Goal: Information Seeking & Learning: Learn about a topic

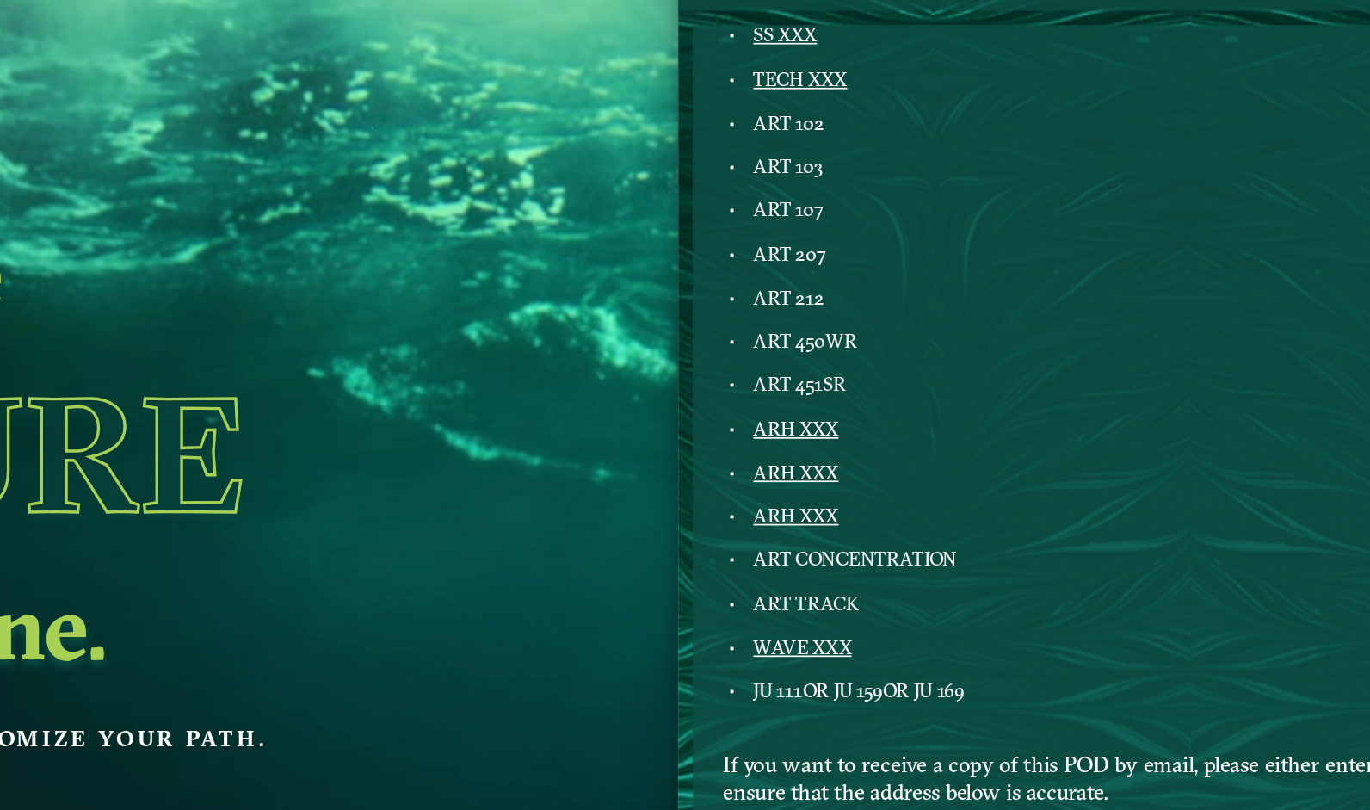
scroll to position [504, 0]
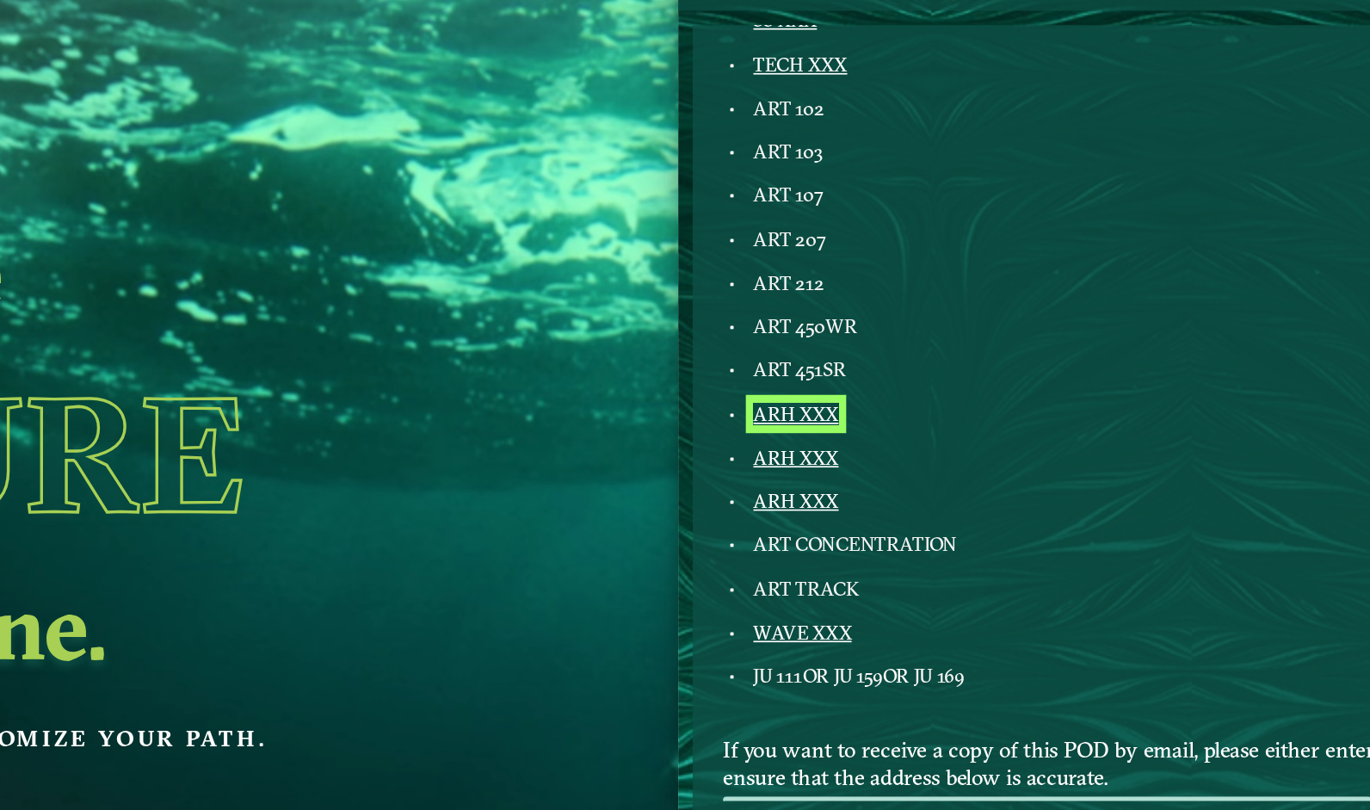
click at [769, 416] on link "ARH XXX" at bounding box center [768, 421] width 51 height 14
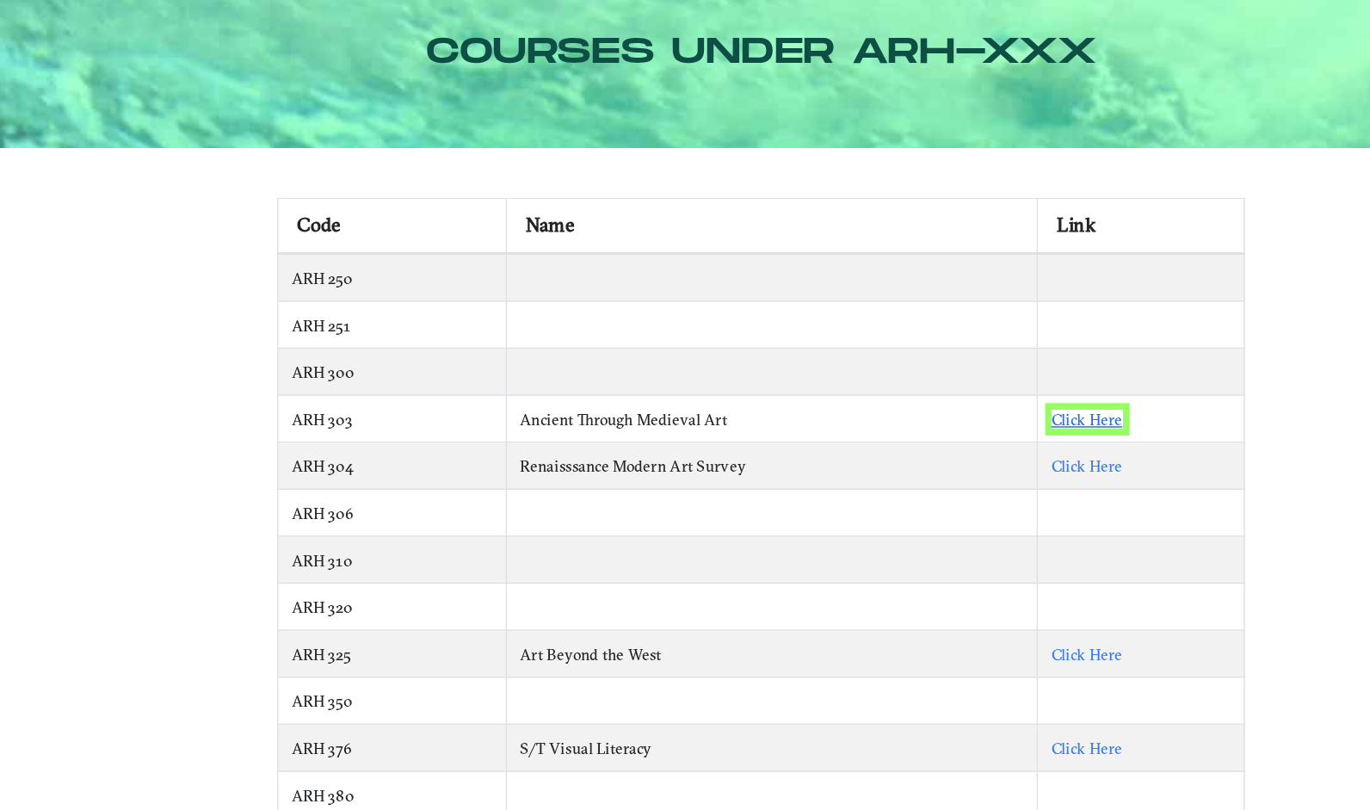
click at [904, 378] on link "Click Here" at bounding box center [906, 384] width 48 height 13
drag, startPoint x: 415, startPoint y: 379, endPoint x: 357, endPoint y: 384, distance: 57.8
click at [357, 384] on td "ARH 303" at bounding box center [434, 384] width 155 height 32
copy td "ARH 303"
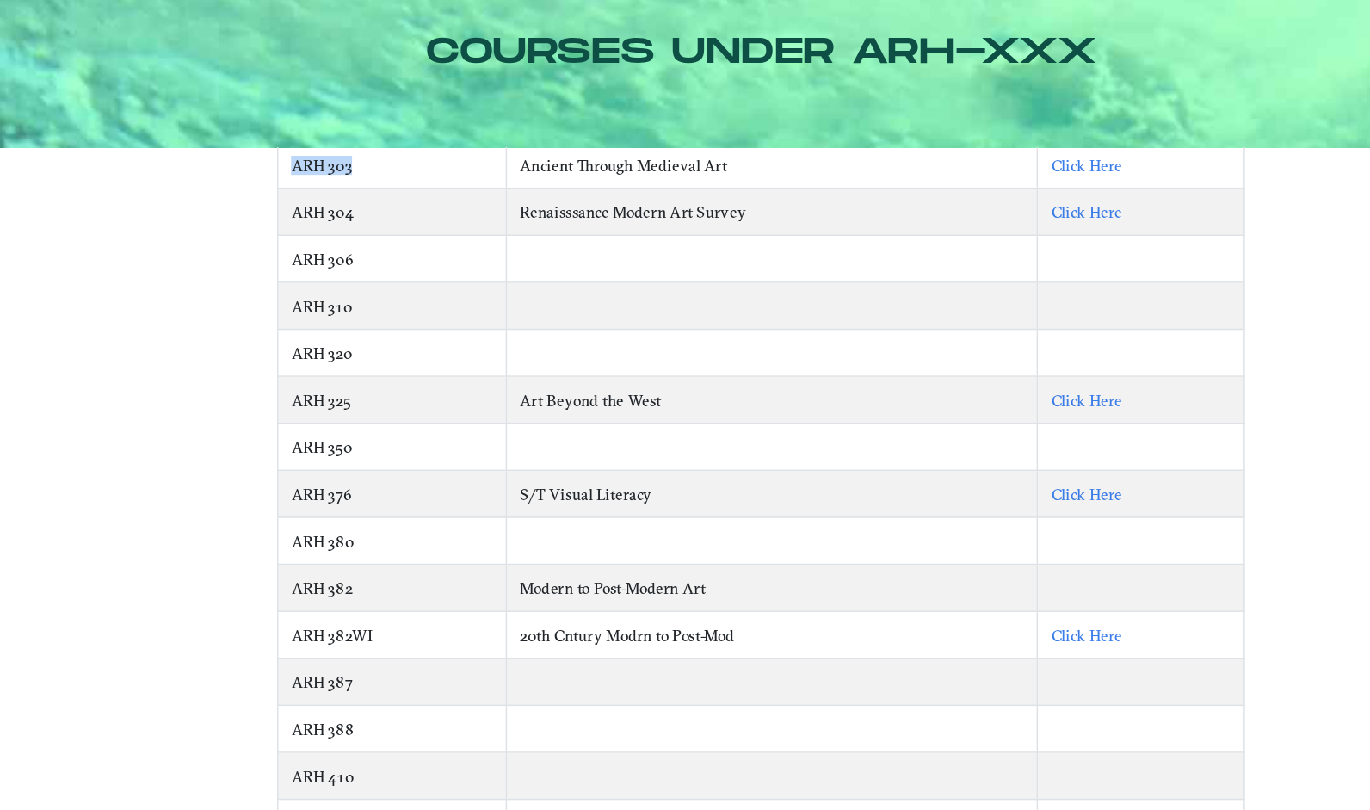
scroll to position [172, 0]
drag, startPoint x: 410, startPoint y: 492, endPoint x: 357, endPoint y: 492, distance: 53.4
click at [357, 492] on td "ARH 382" at bounding box center [434, 499] width 155 height 32
copy td "ARH 382"
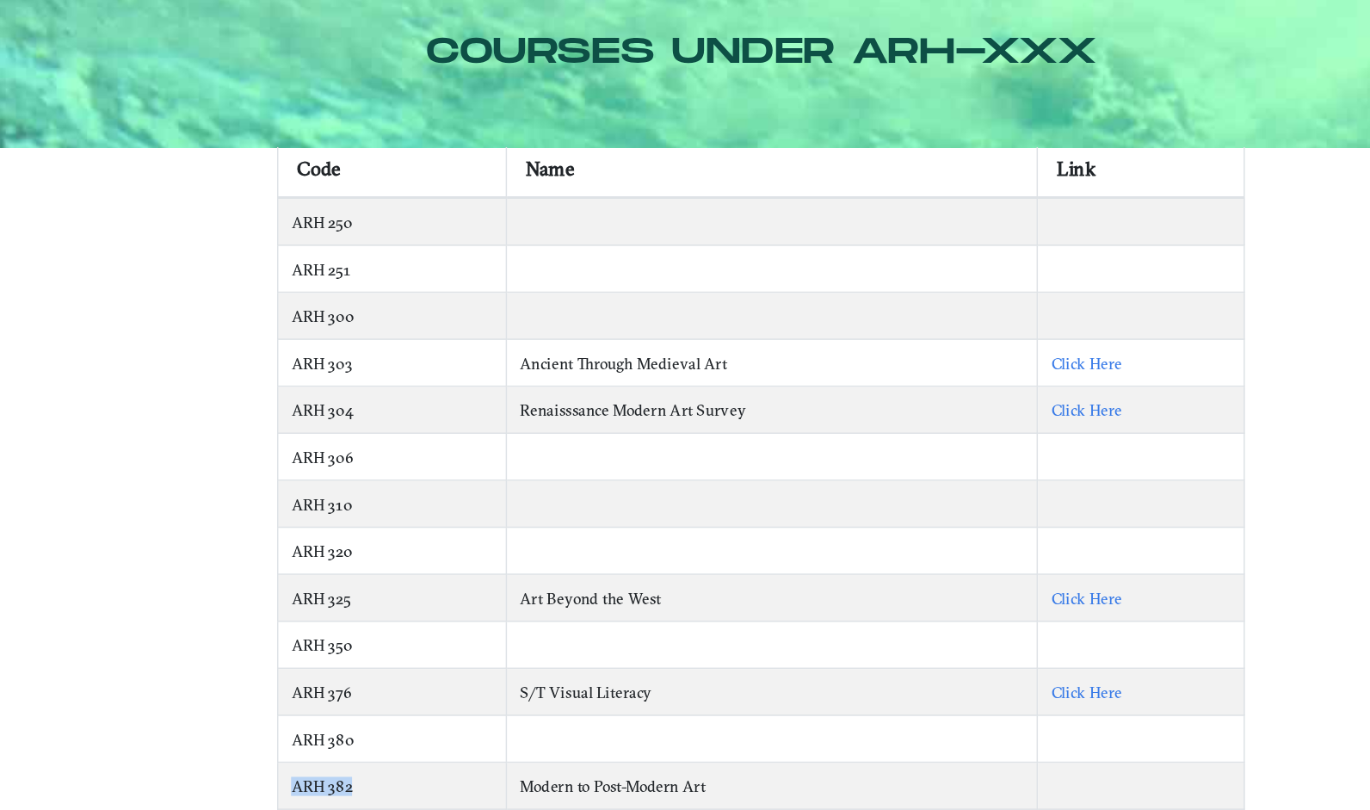
scroll to position [38, 0]
drag, startPoint x: 443, startPoint y: 379, endPoint x: 362, endPoint y: 370, distance: 81.3
click at [362, 370] on td "ARH 304" at bounding box center [434, 378] width 155 height 32
copy td "ARH 304"
